Goal: Navigation & Orientation: Understand site structure

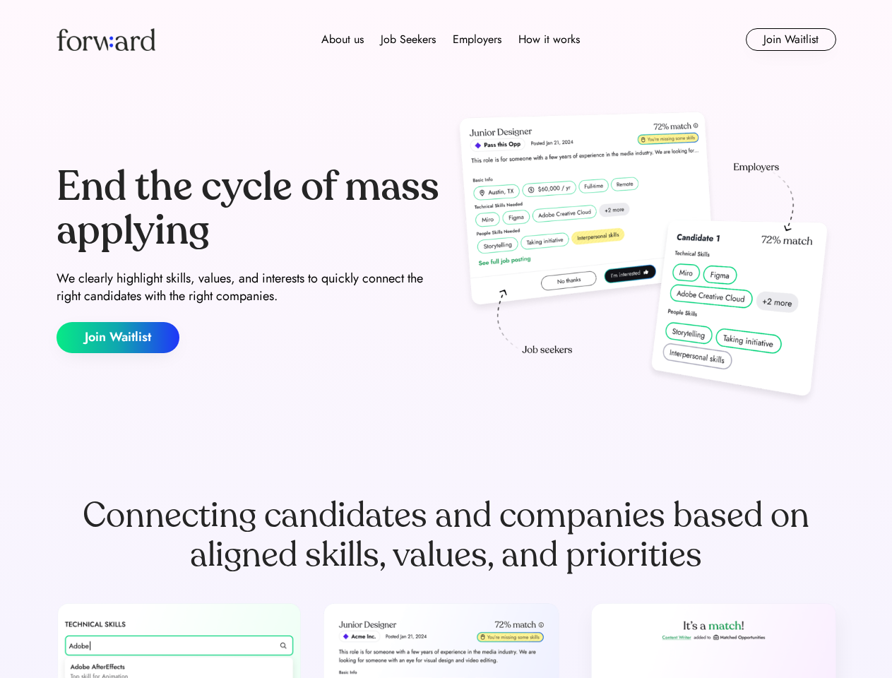
click at [446, 339] on div "End the cycle of mass applying We clearly highlight skills, values, and interes…" at bounding box center [446, 259] width 780 height 304
click at [446, 40] on div "About us Job Seekers Employers How it works" at bounding box center [450, 39] width 556 height 17
click at [106, 40] on img at bounding box center [105, 39] width 99 height 23
click at [450, 40] on div "About us Job Seekers Employers How it works" at bounding box center [450, 39] width 556 height 17
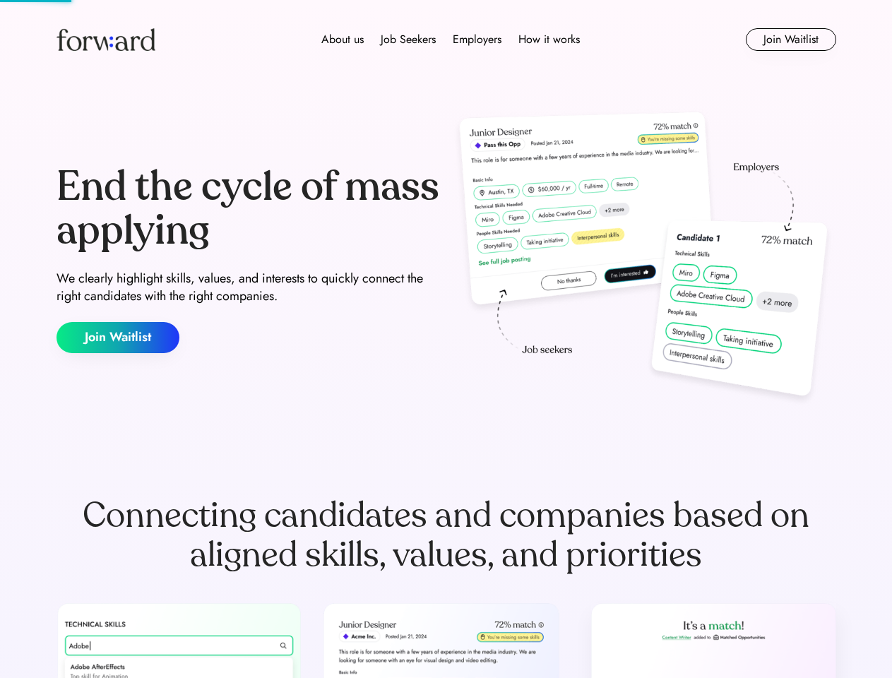
click at [342, 40] on div "About us" at bounding box center [342, 39] width 42 height 17
click at [408, 40] on div "Job Seekers" at bounding box center [408, 39] width 55 height 17
click at [477, 40] on div "Employers" at bounding box center [477, 39] width 49 height 17
click at [548, 40] on div "How it works" at bounding box center [548, 39] width 61 height 17
click at [790, 40] on button "Join Waitlist" at bounding box center [791, 39] width 90 height 23
